Goal: Answer question/provide support

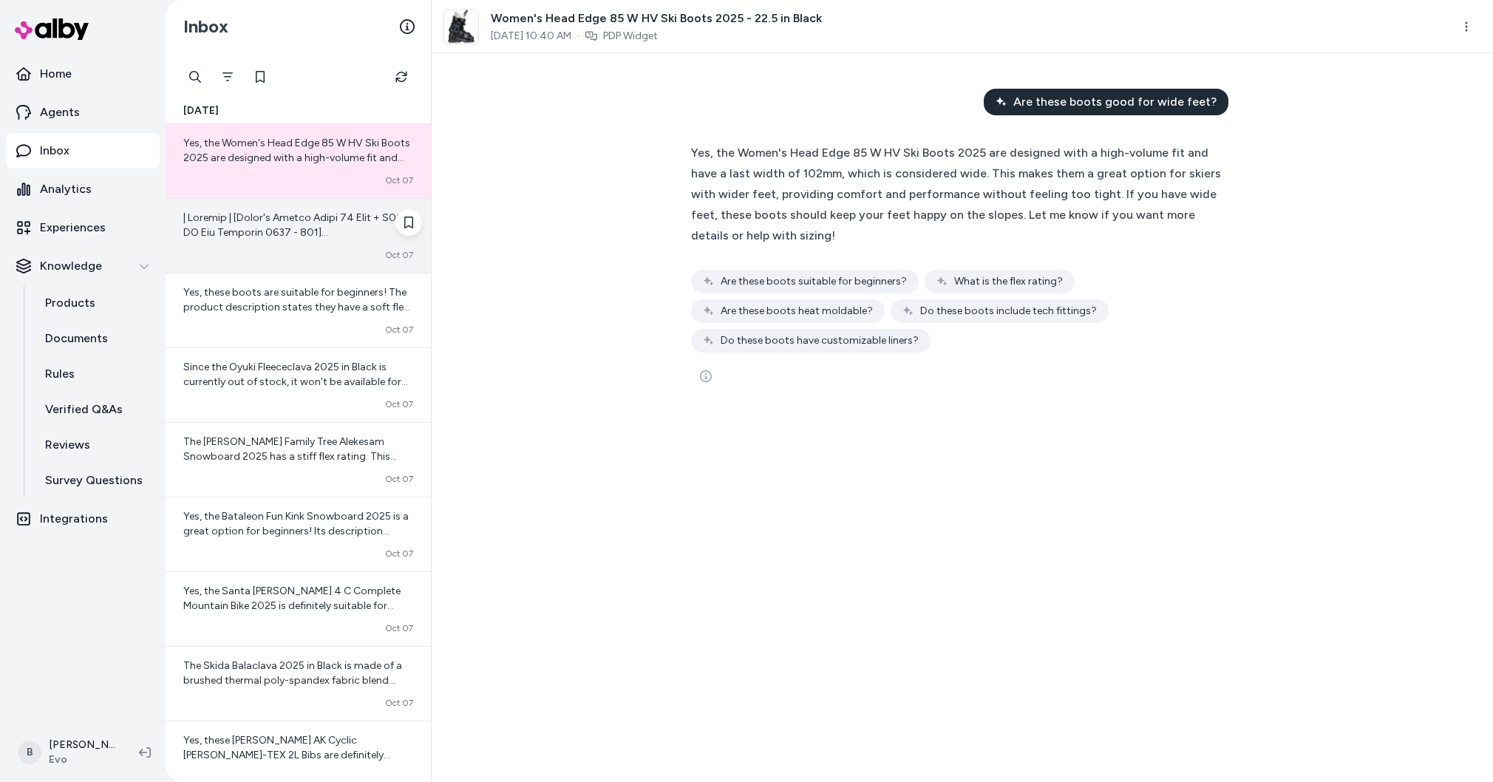
click at [262, 221] on span at bounding box center [297, 505] width 228 height 589
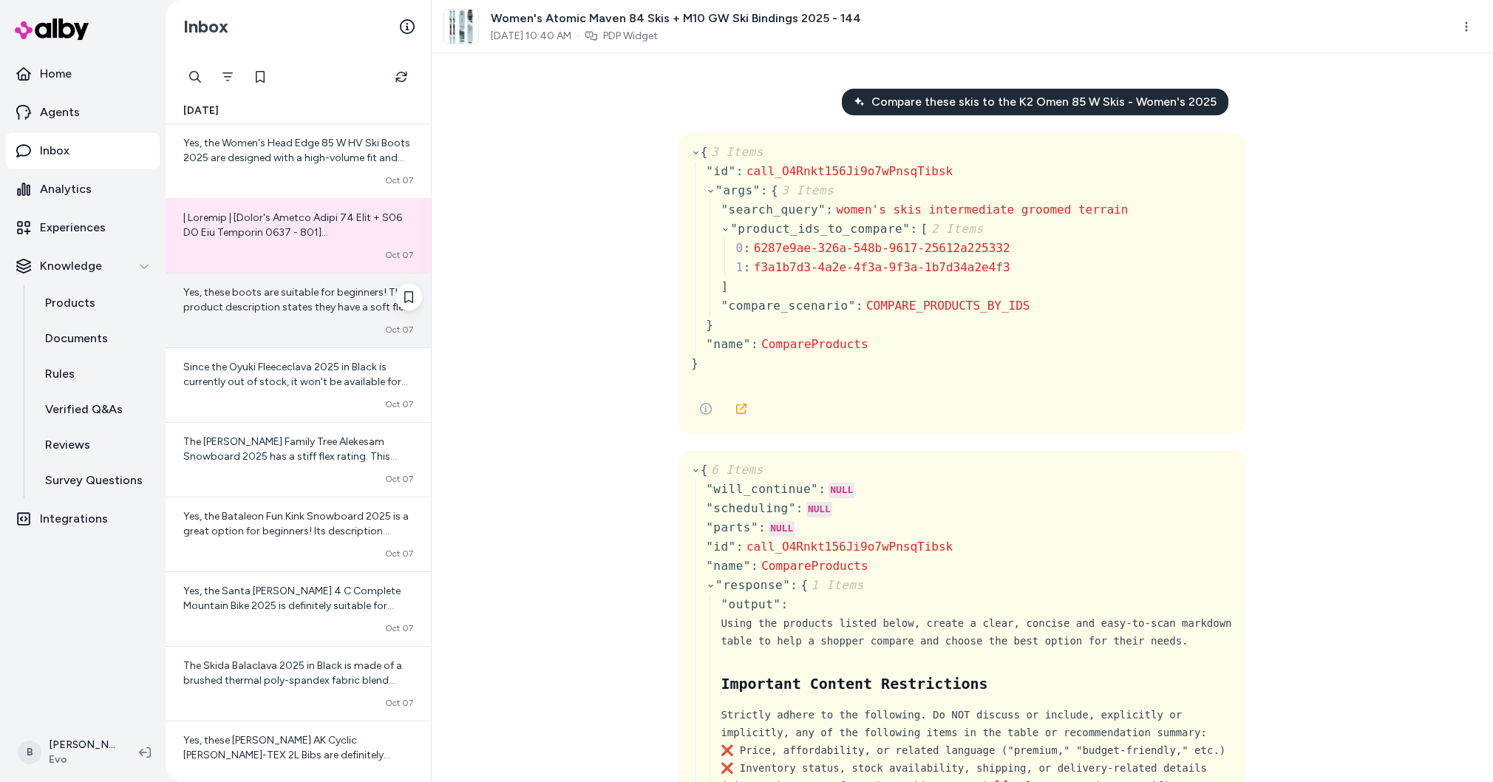
click at [238, 296] on span "Yes, these boots are suitable for beginners! The product description states the…" at bounding box center [296, 314] width 227 height 57
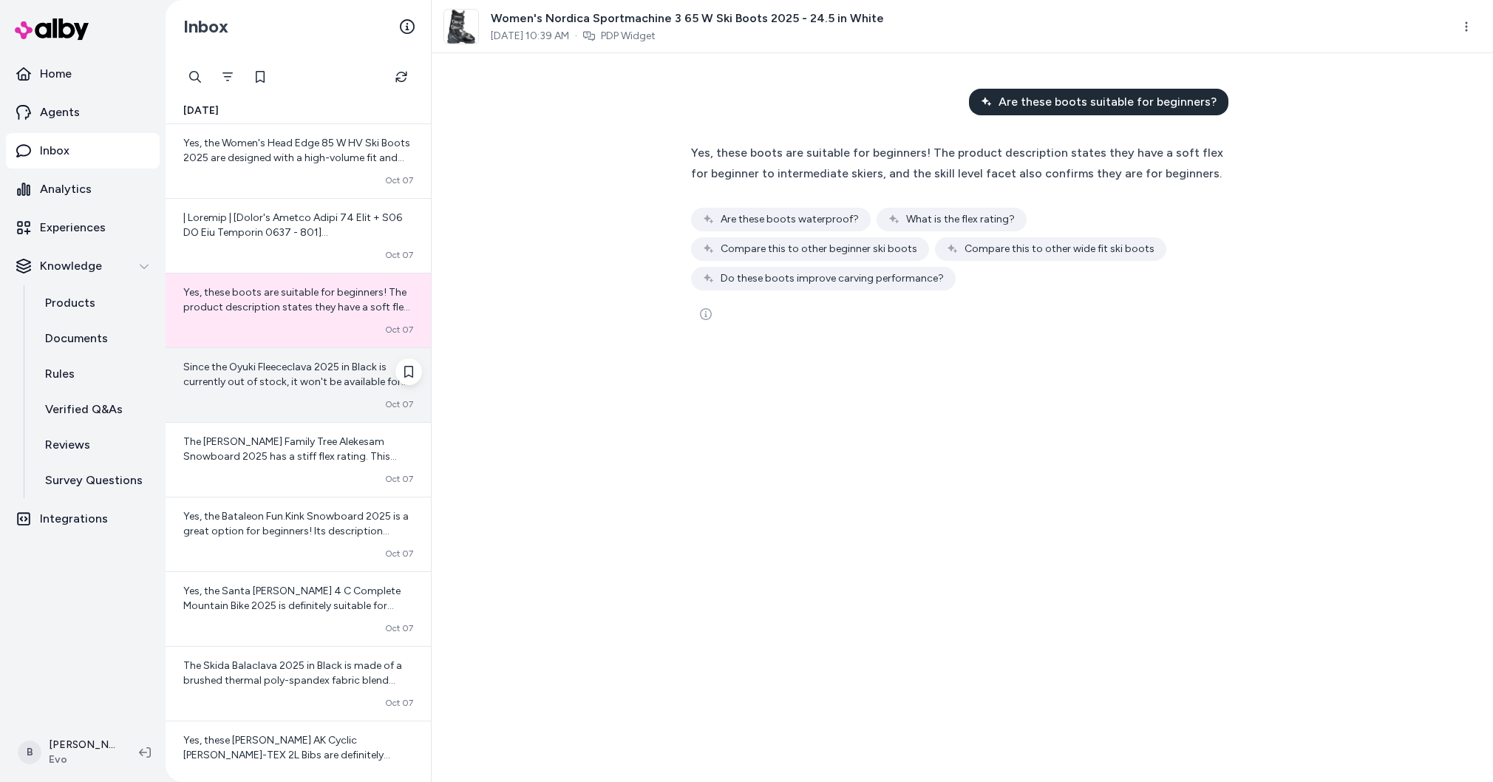
click at [270, 394] on div "Since the Oyuki Fleececlava 2025 in Black is currently out of stock, it won't b…" at bounding box center [298, 385] width 265 height 74
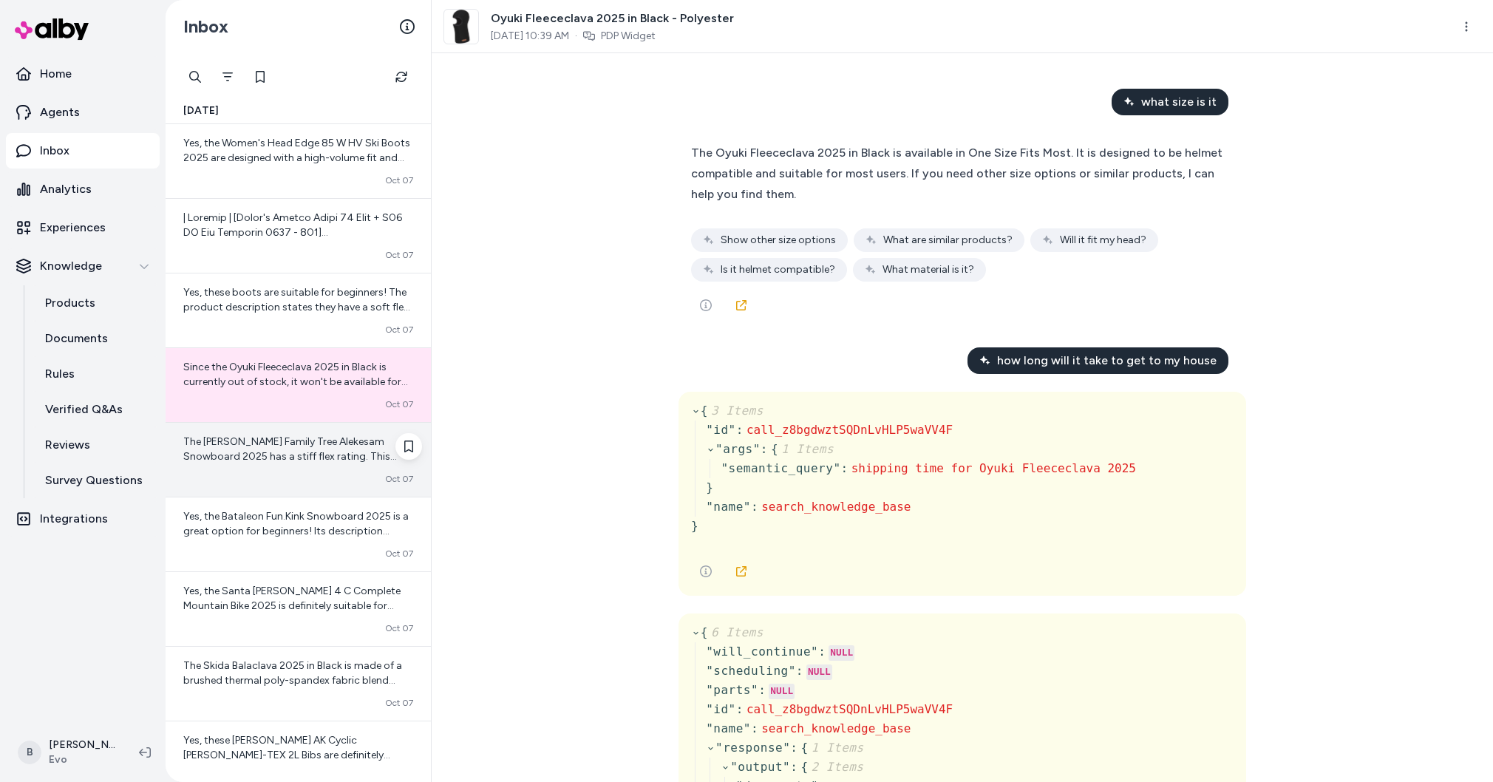
click at [264, 472] on div "The Burton Family Tree Alekesam Snowboard 2025 has a stiff flex rating. This me…" at bounding box center [298, 460] width 265 height 74
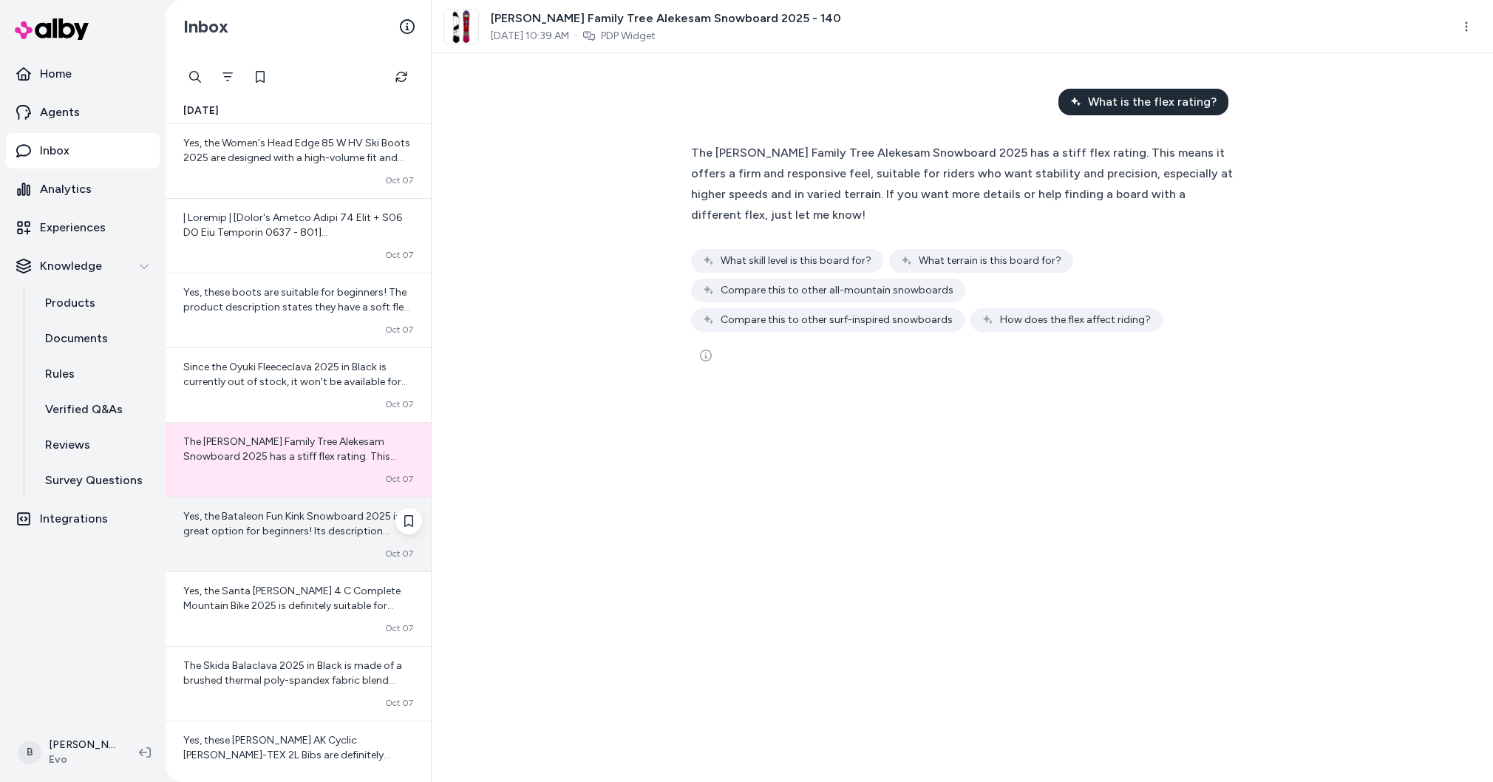
click at [271, 520] on span "Yes, the Bataleon Fun.Kink Snowboard 2025 is a great option for beginners! Its …" at bounding box center [297, 575] width 228 height 131
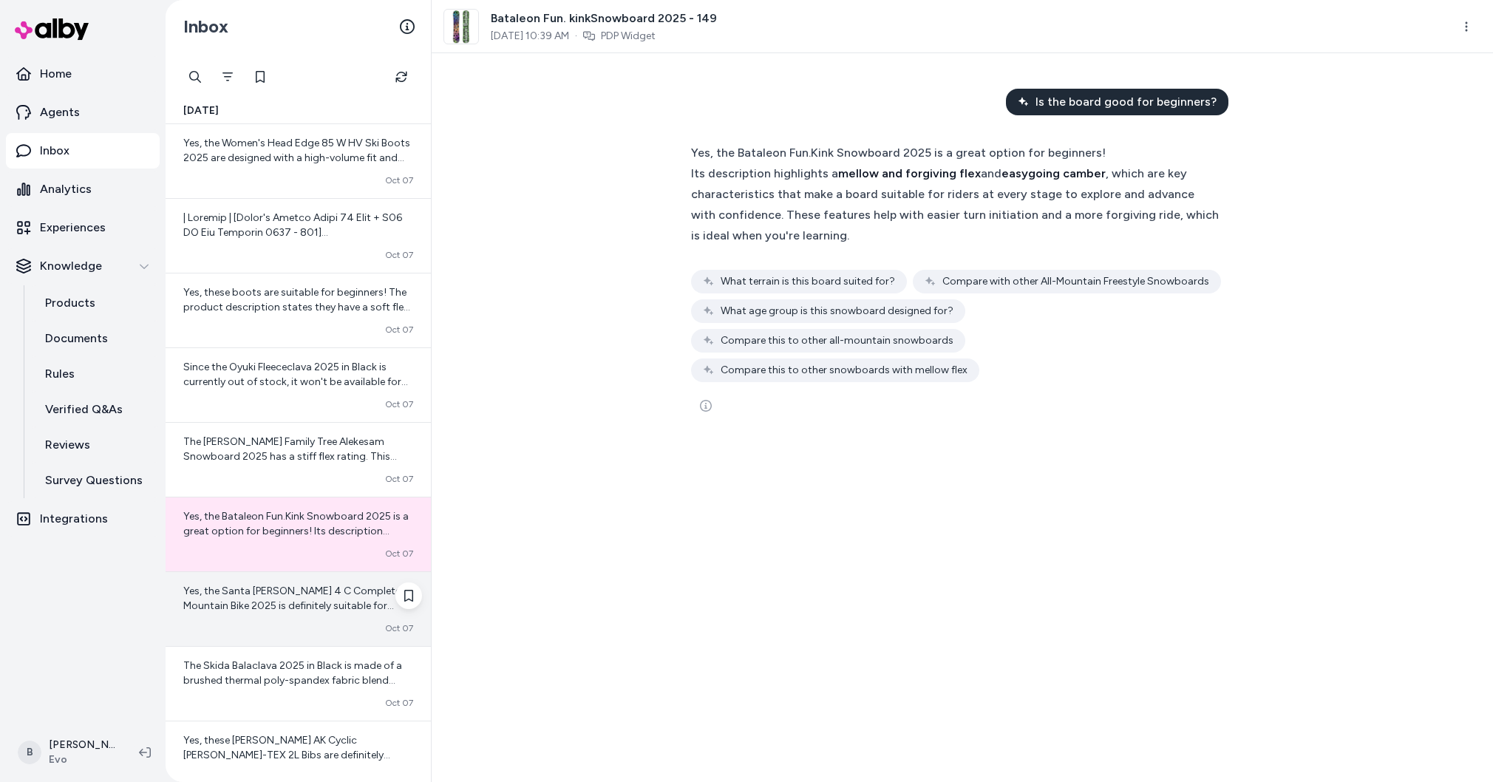
click at [282, 602] on span "Yes, the Santa Cruz Hightower 4 C Complete Mountain Bike 2025 is definitely sui…" at bounding box center [294, 665] width 223 height 160
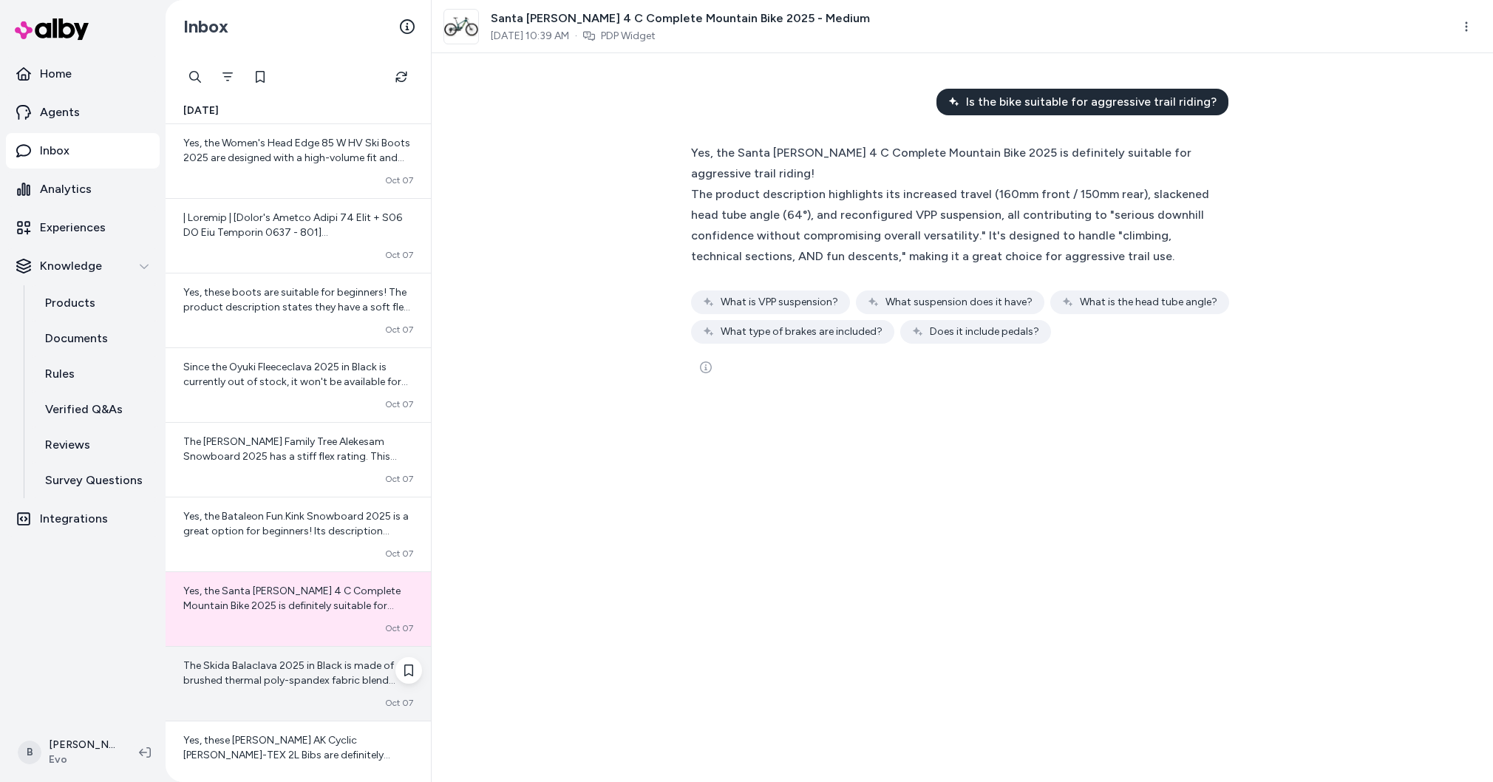
click at [285, 684] on span "The Skida Balaclava 2025 in Black is made of a brushed thermal poly-spandex fab…" at bounding box center [295, 702] width 224 height 86
